Goal: Information Seeking & Learning: Learn about a topic

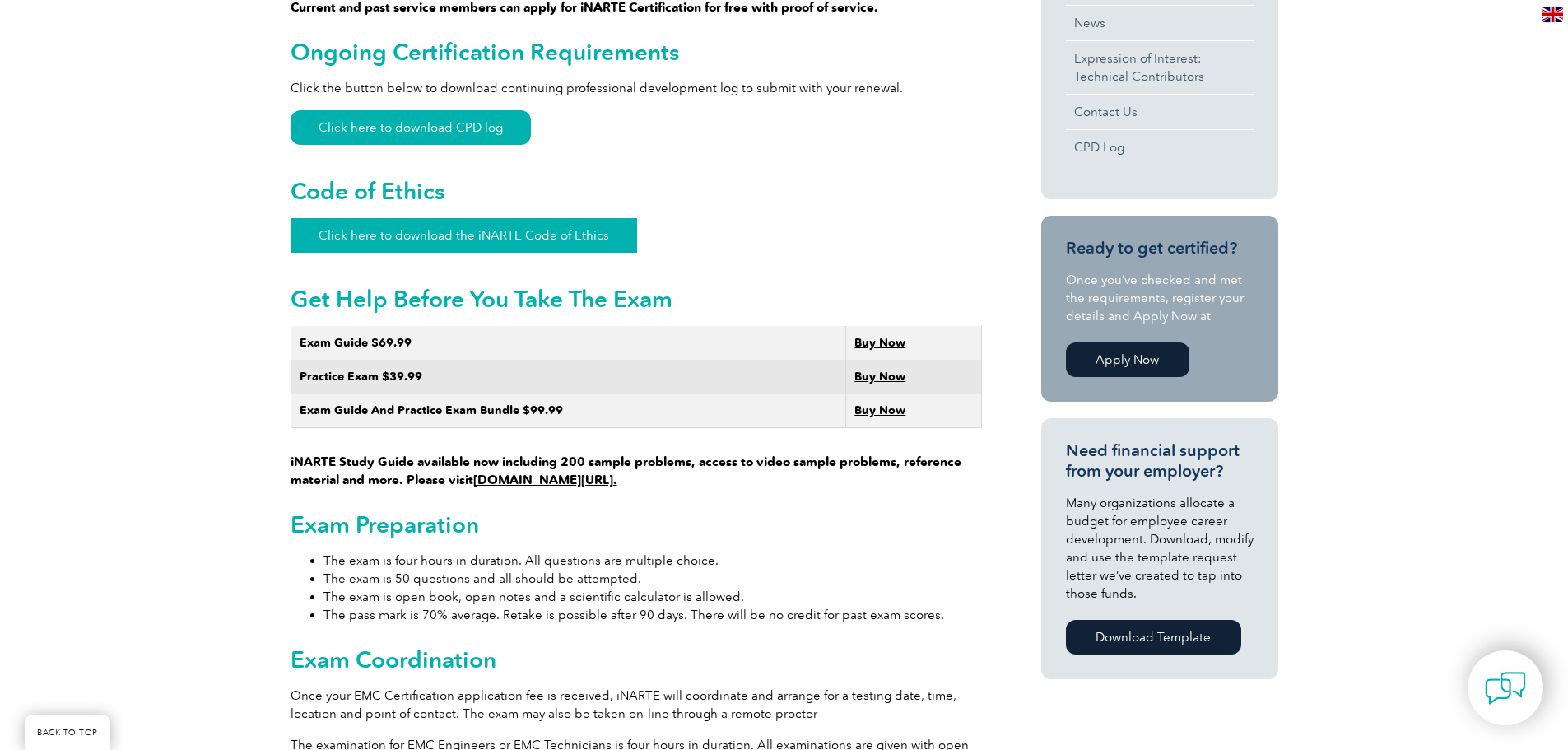
scroll to position [741, 0]
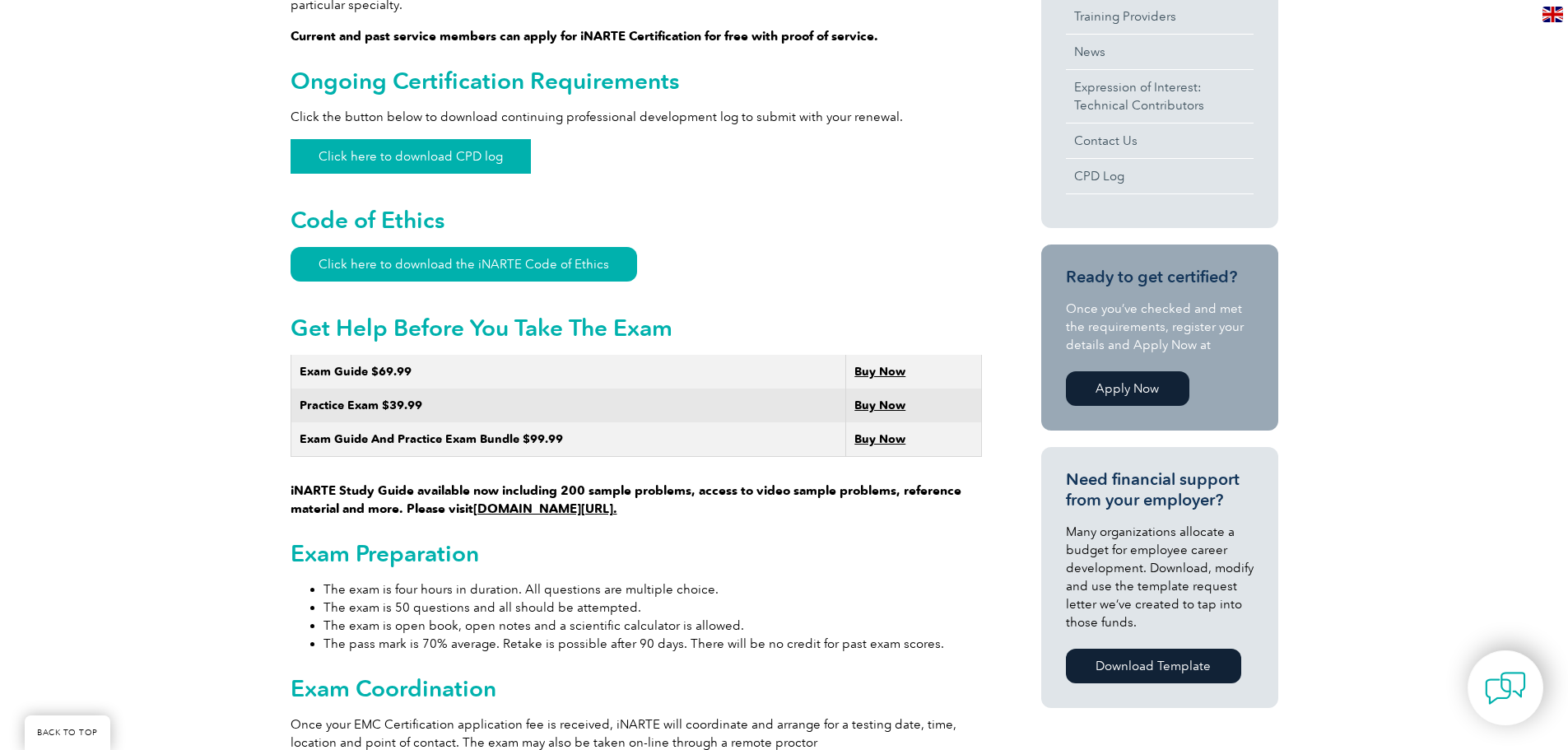
click at [432, 140] on link "Click here to download CPD log" at bounding box center [411, 157] width 240 height 35
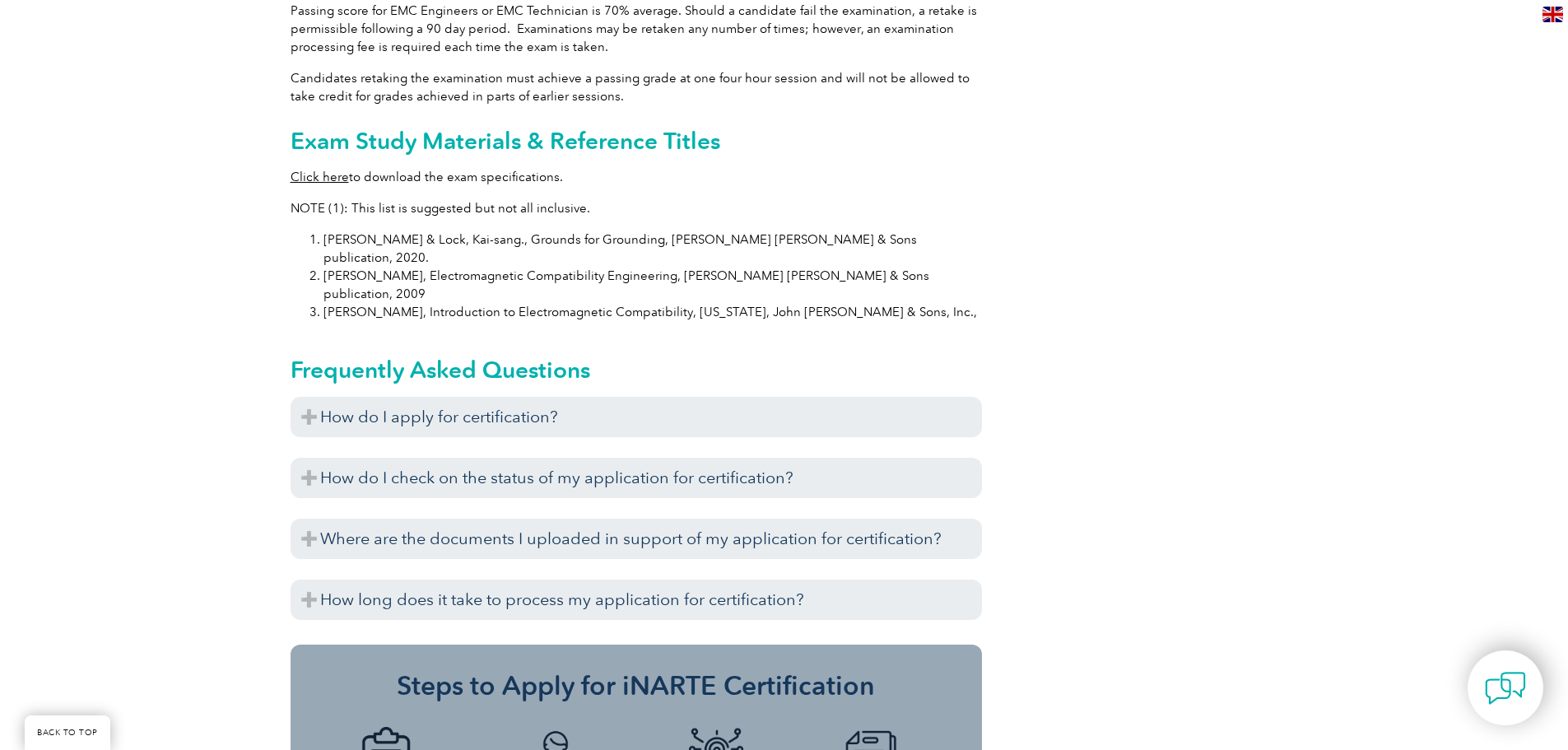
scroll to position [1647, 0]
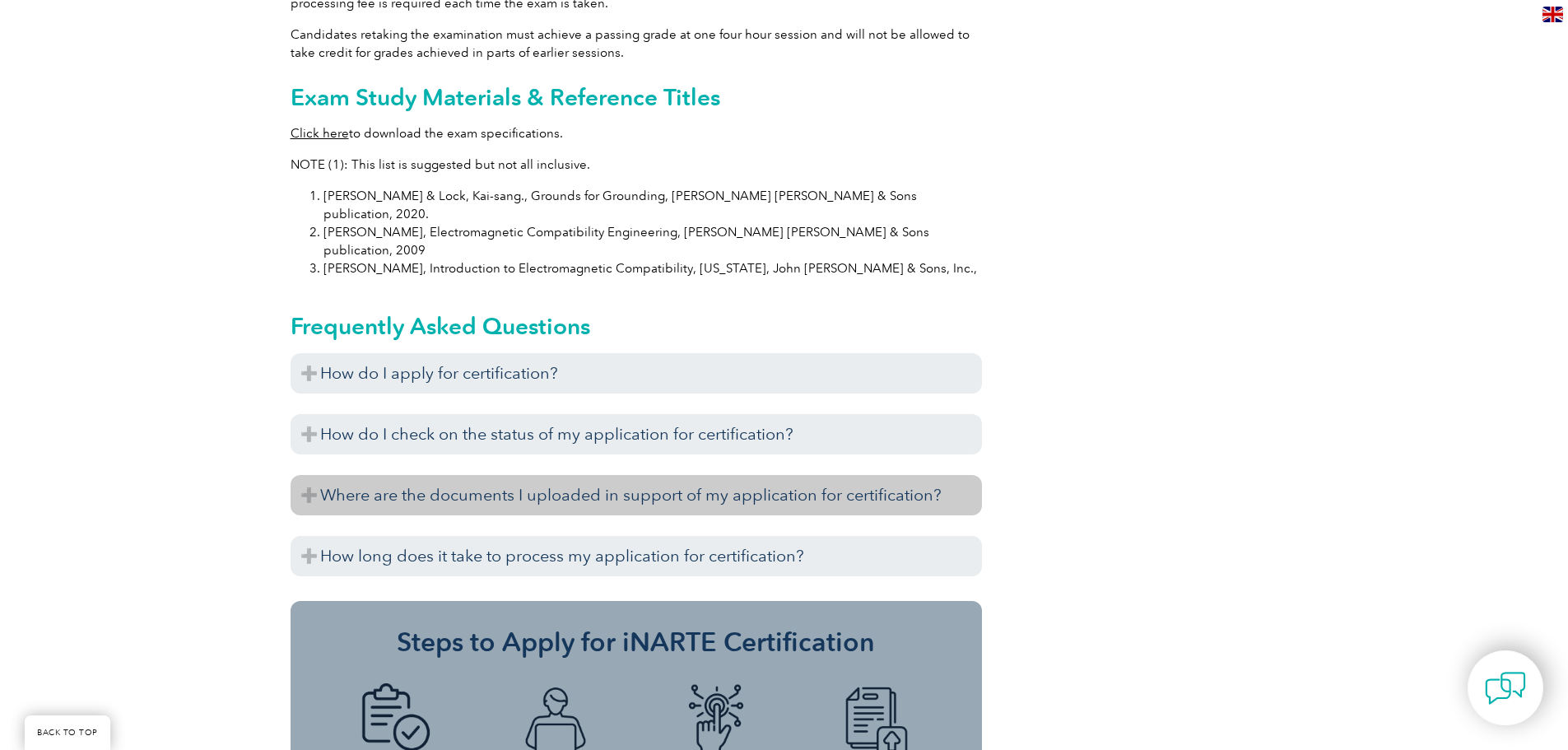
click at [658, 475] on h3 "Where are the documents I uploaded in support of my application for certificati…" at bounding box center [636, 495] width 692 height 41
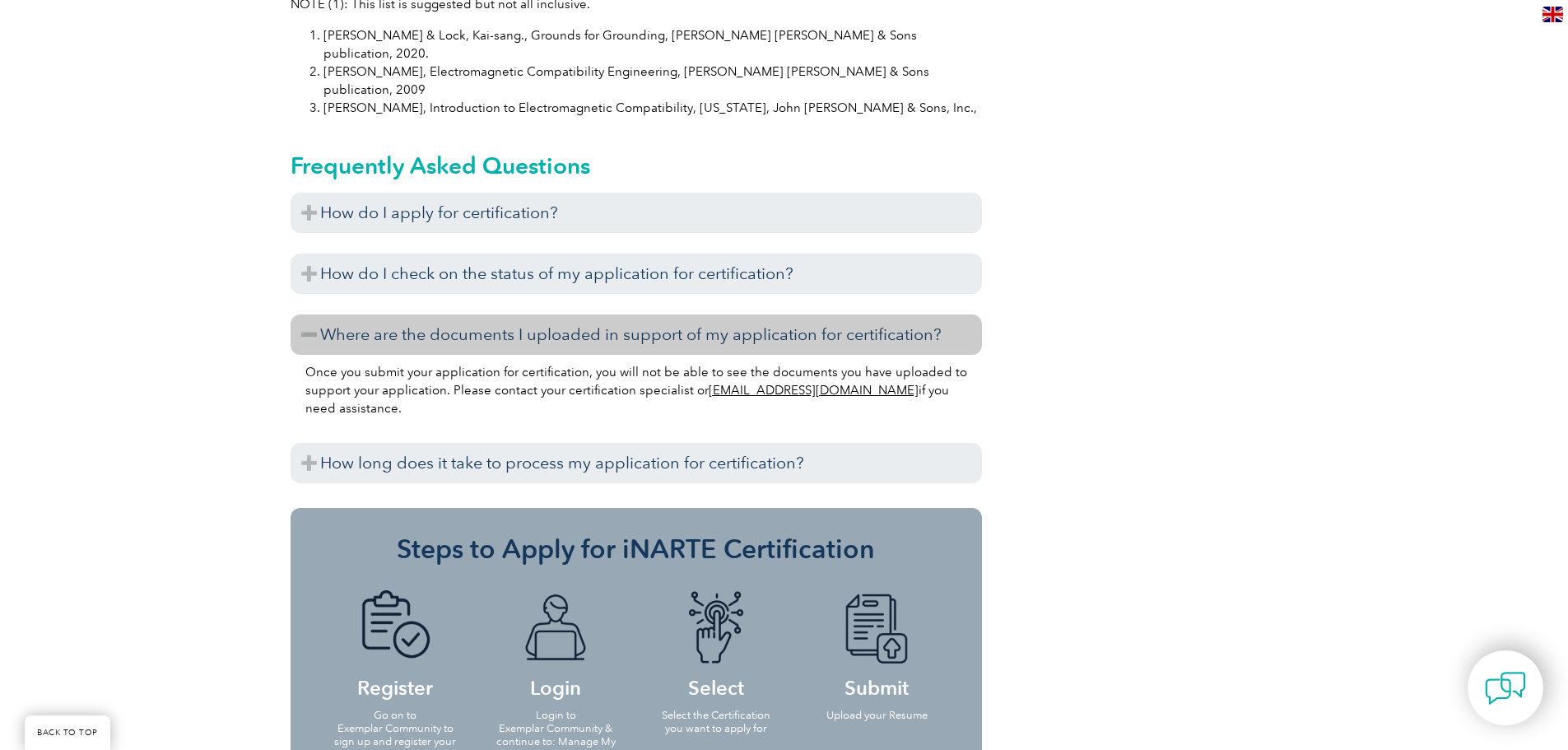
scroll to position [1812, 0]
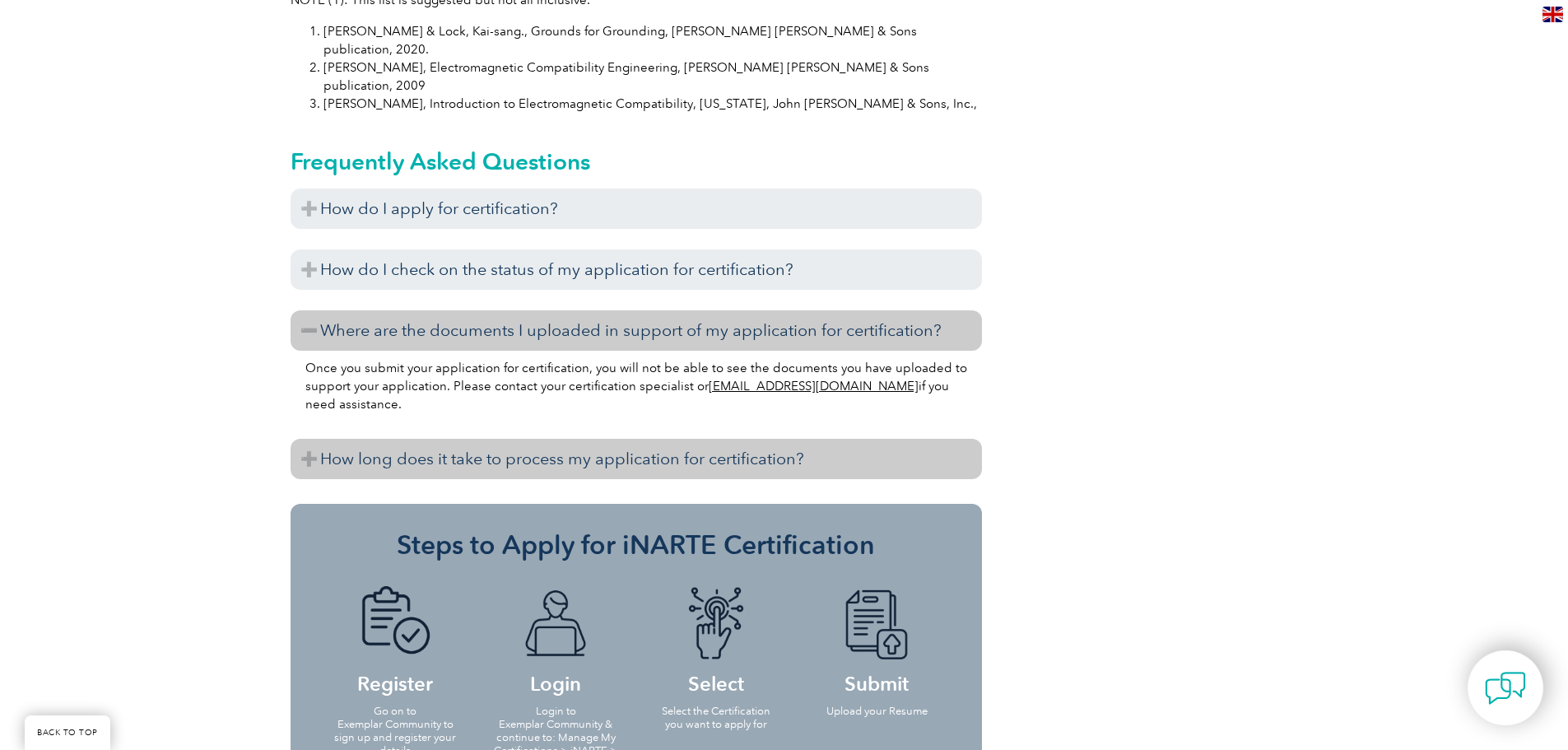
click at [578, 439] on h3 "How long does it take to process my application for certification?" at bounding box center [636, 459] width 692 height 41
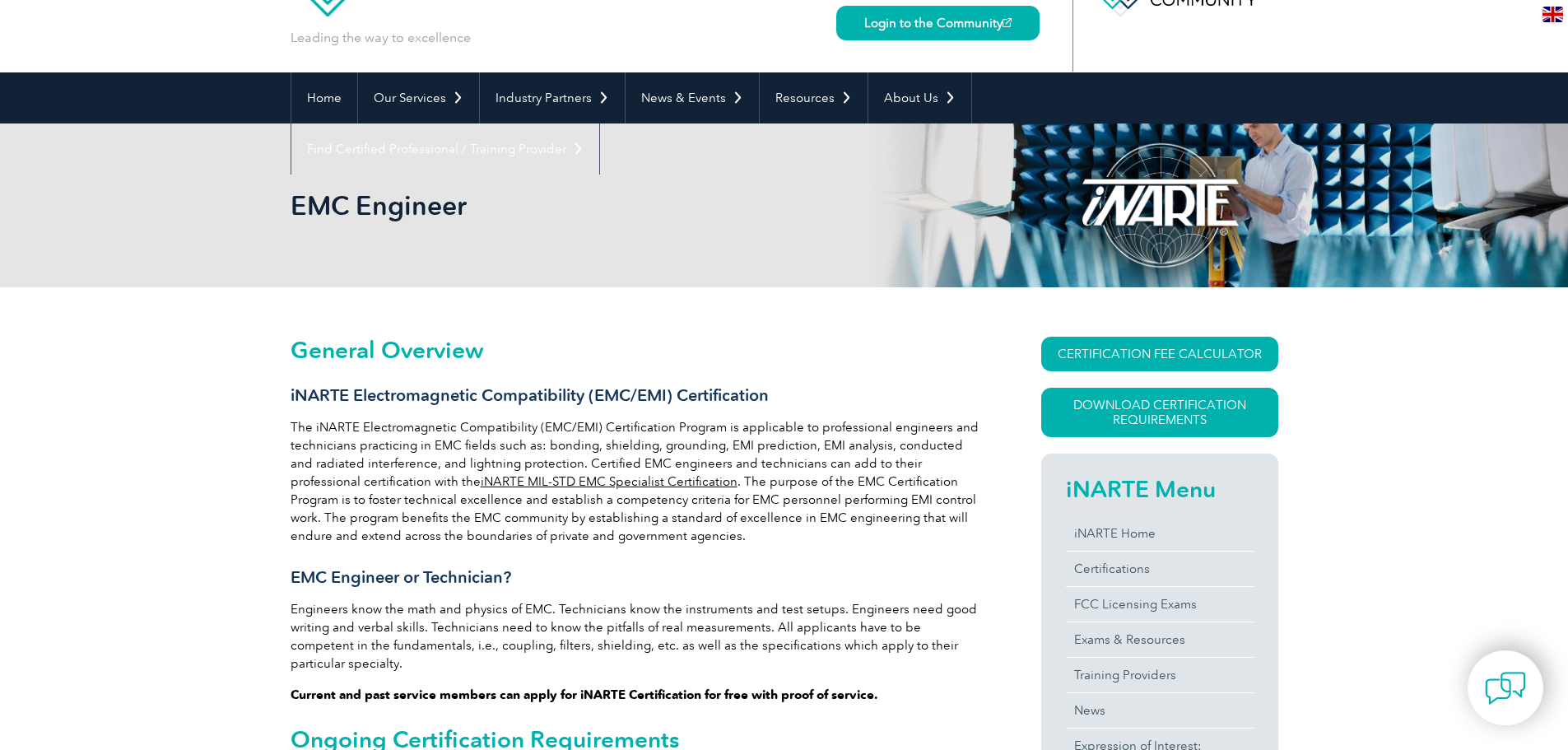
scroll to position [0, 0]
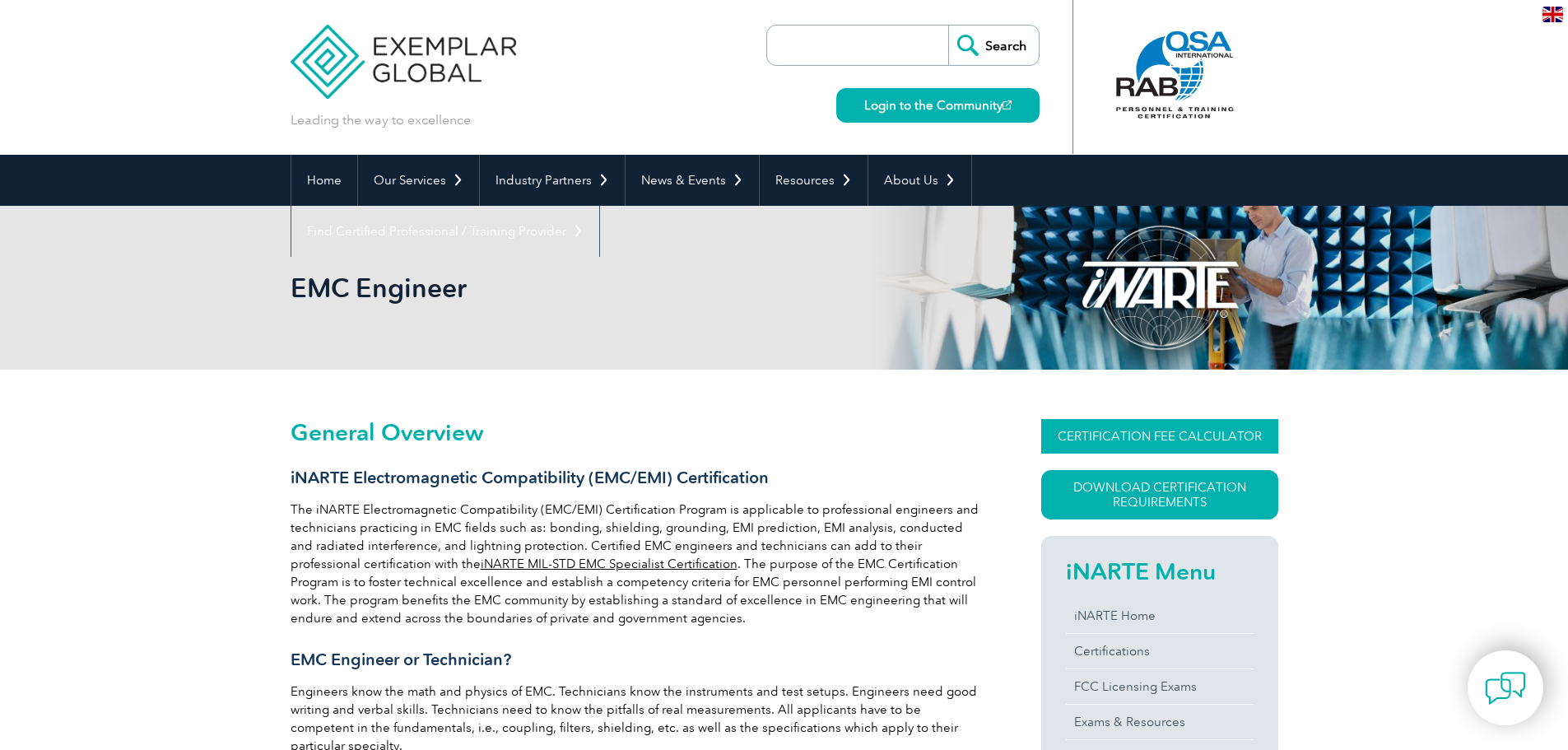
click at [1122, 444] on link "CERTIFICATION FEE CALCULATOR" at bounding box center [1159, 437] width 237 height 35
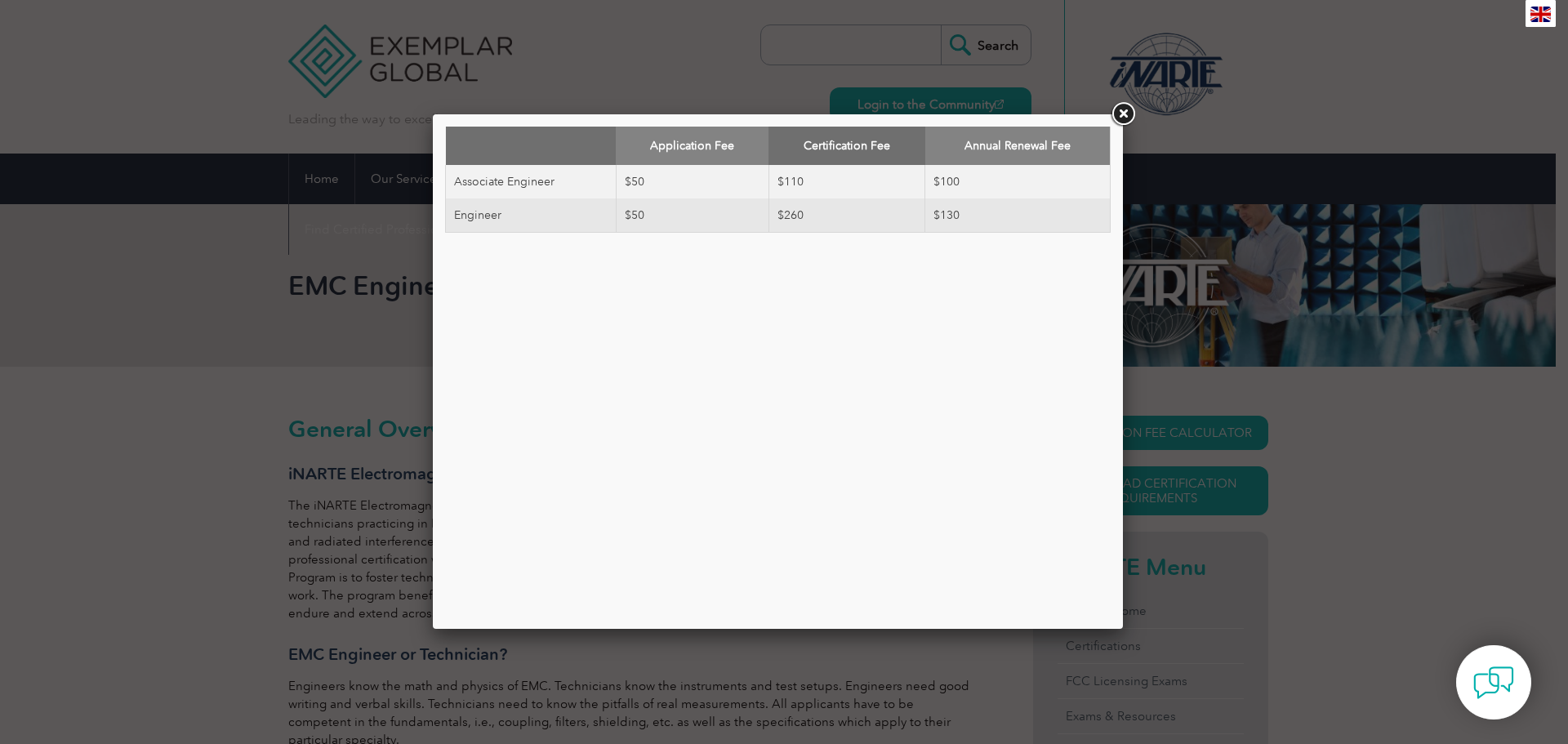
click at [1118, 124] on link at bounding box center [1122, 114] width 30 height 30
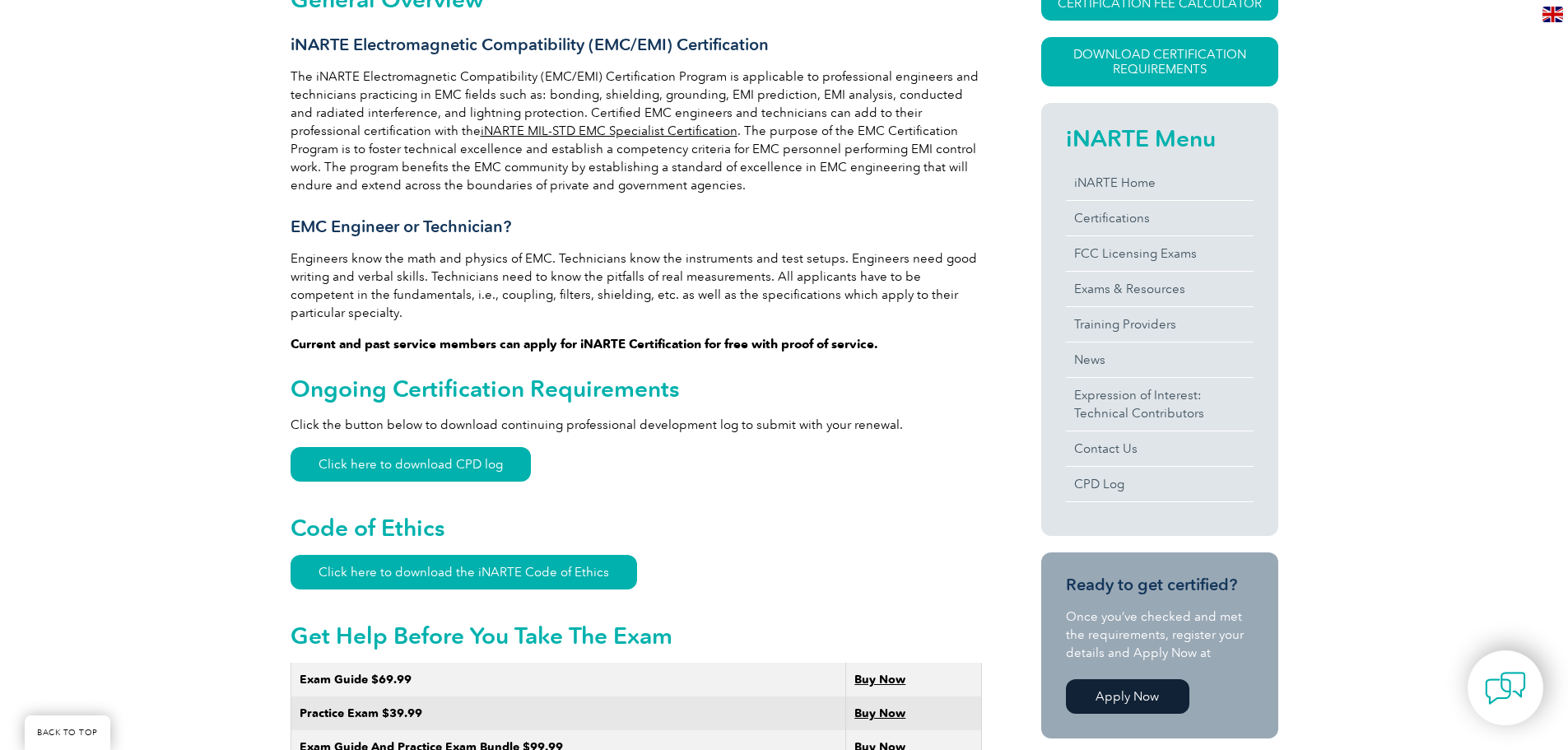
scroll to position [412, 0]
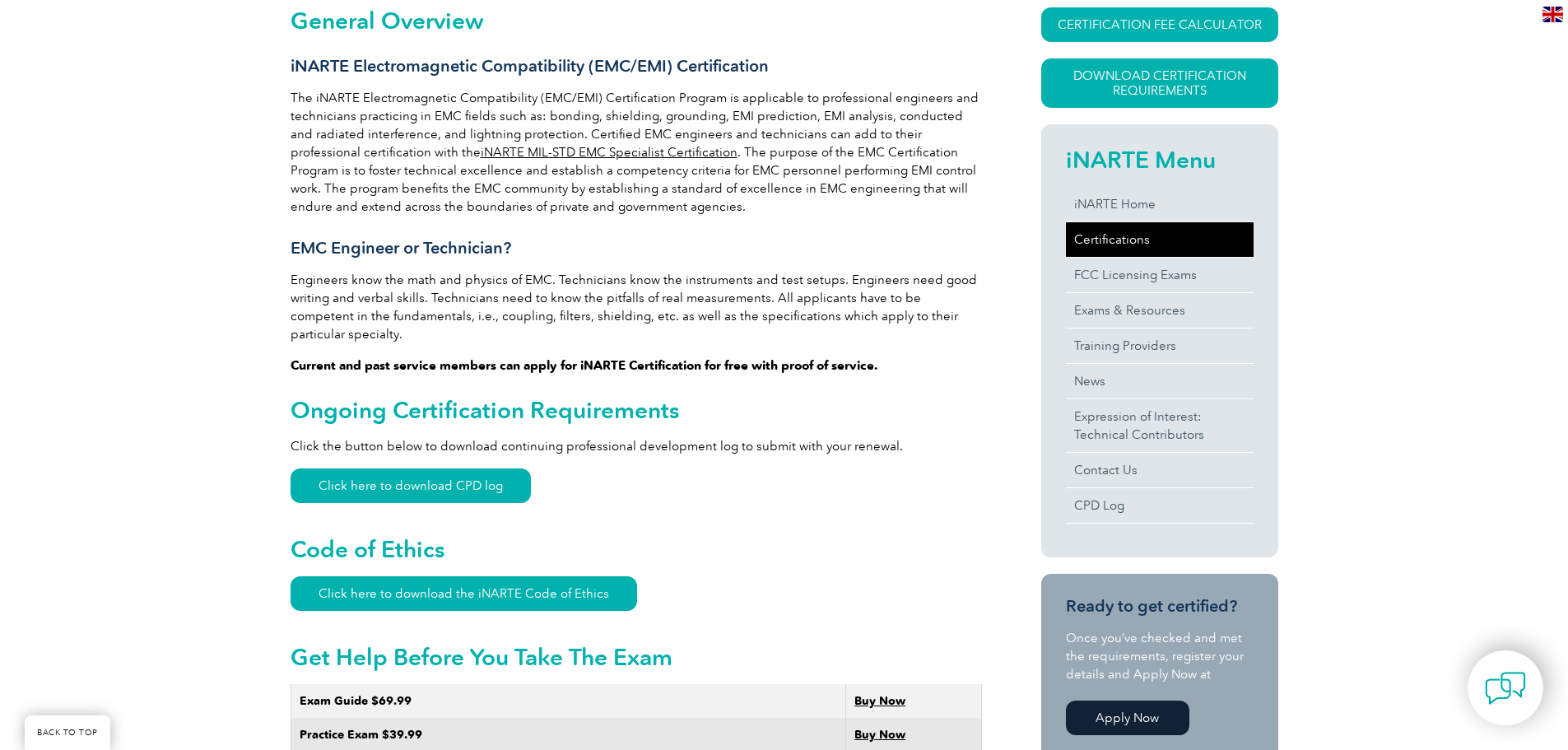
click at [1105, 244] on link "Certifications" at bounding box center [1160, 239] width 188 height 35
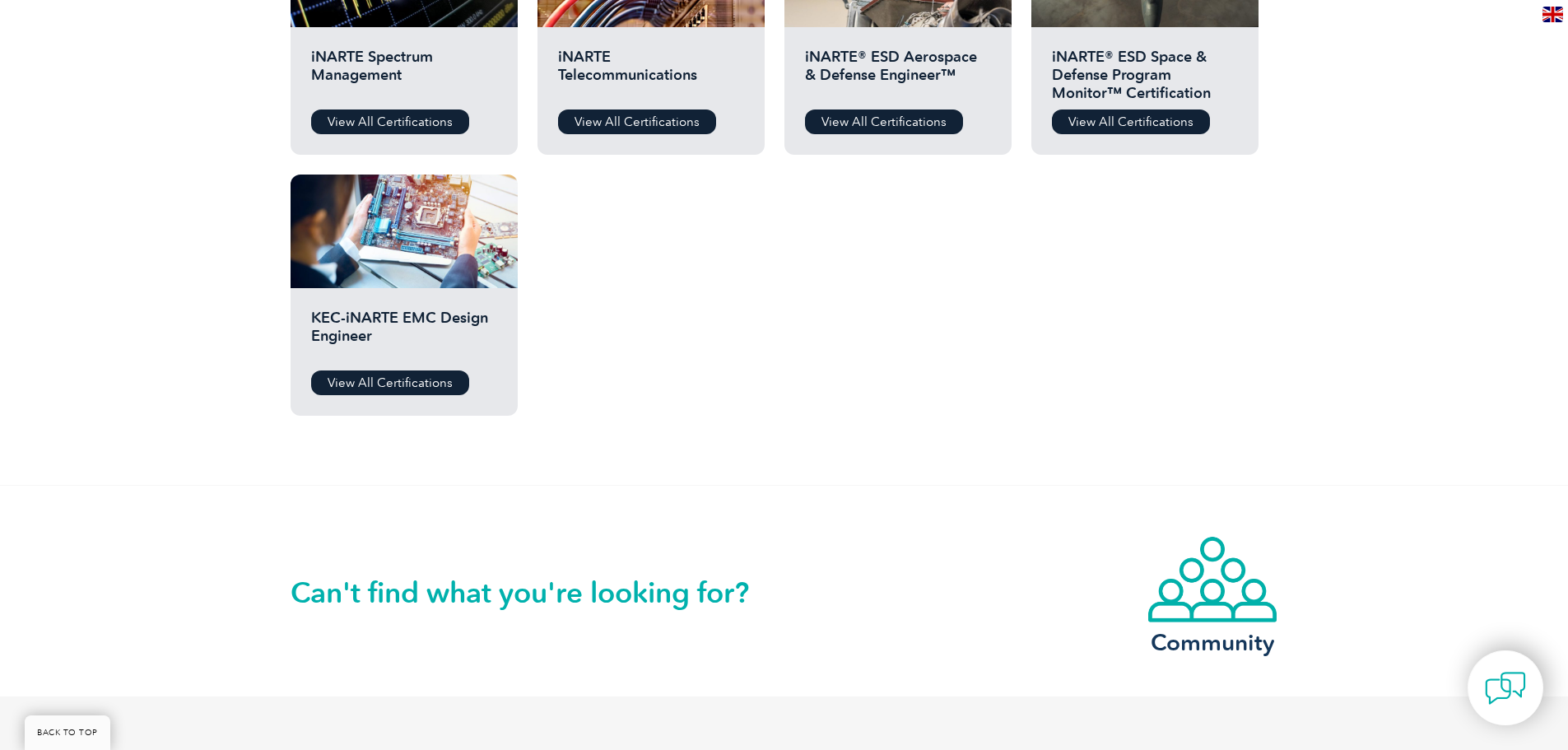
scroll to position [955, 0]
